Goal: Task Accomplishment & Management: Use online tool/utility

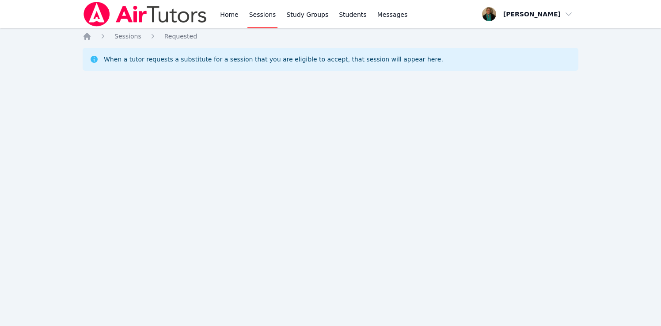
click at [253, 14] on link "Sessions" at bounding box center [262, 14] width 30 height 28
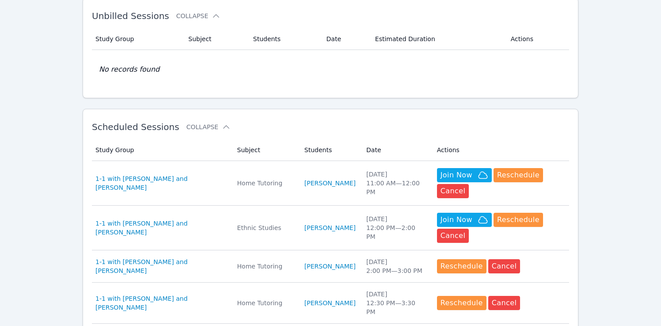
scroll to position [171, 0]
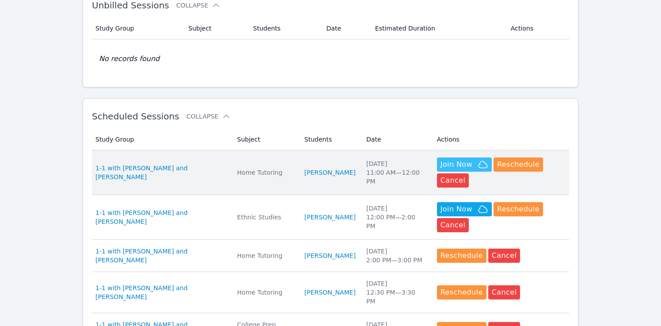
click at [459, 159] on span "Join Now" at bounding box center [456, 164] width 32 height 11
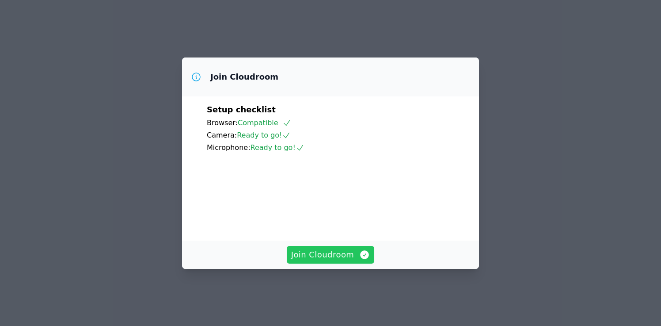
click at [330, 261] on span "Join Cloudroom" at bounding box center [330, 254] width 79 height 12
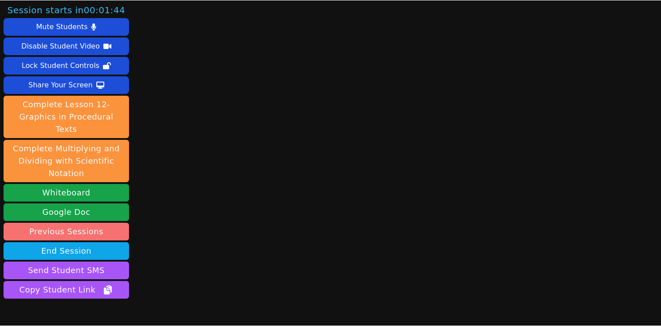
scroll to position [37, 0]
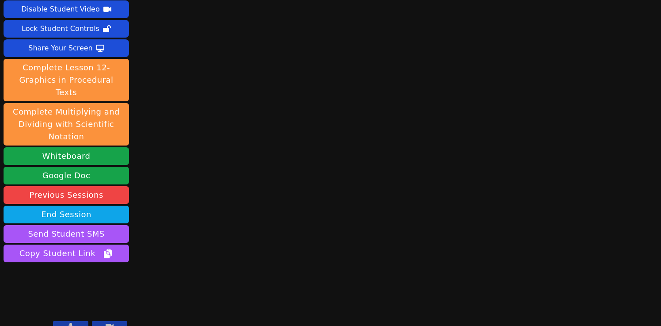
click at [69, 323] on icon at bounding box center [70, 326] width 5 height 7
click at [69, 323] on icon at bounding box center [70, 326] width 9 height 7
click at [72, 147] on button "Whiteboard" at bounding box center [66, 156] width 125 height 18
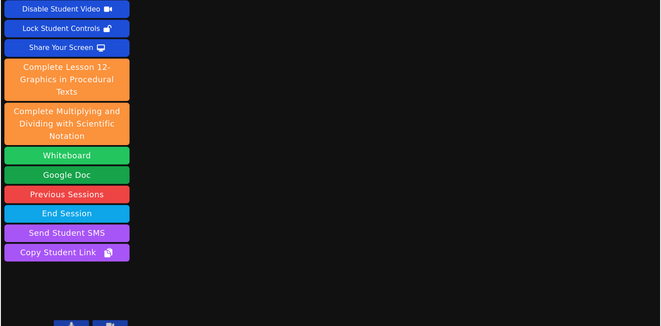
scroll to position [36, 0]
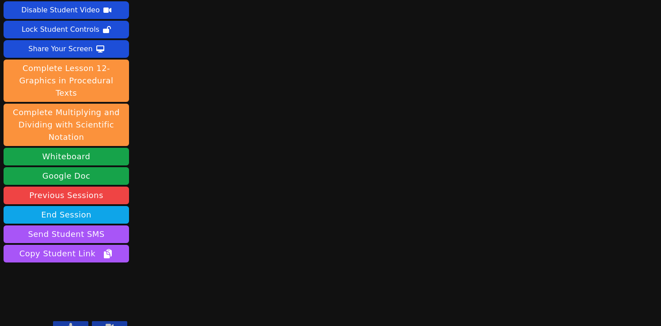
click at [69, 323] on icon at bounding box center [70, 326] width 5 height 7
